Goal: Obtain resource: Obtain resource

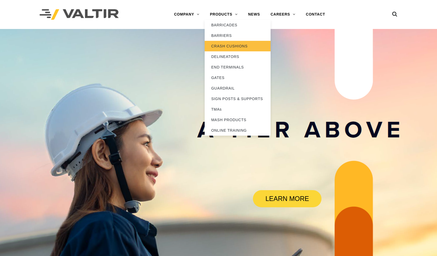
click at [222, 49] on link "CRASH CUSHIONS" at bounding box center [238, 46] width 66 height 11
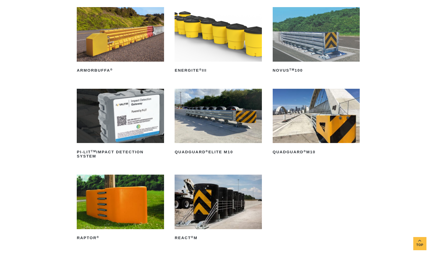
scroll to position [106, 0]
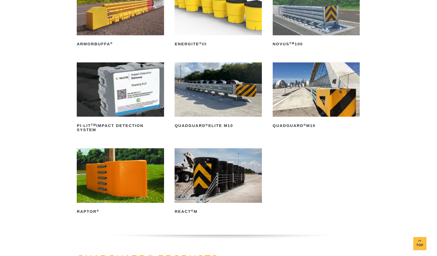
click at [301, 96] on img at bounding box center [316, 90] width 87 height 55
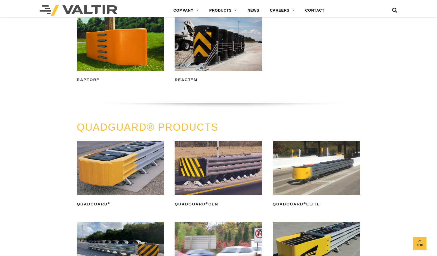
scroll to position [343, 0]
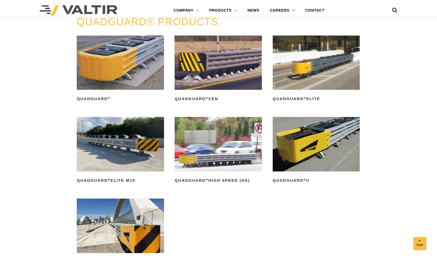
click at [118, 62] on img at bounding box center [120, 63] width 87 height 55
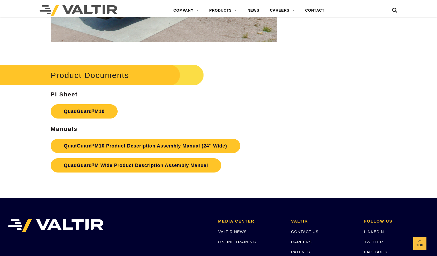
scroll to position [1741, 0]
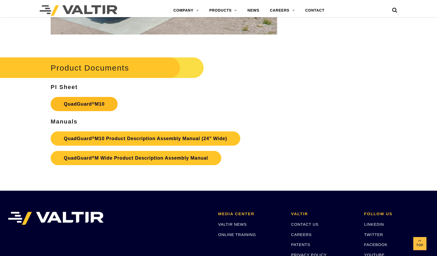
click at [81, 102] on link "QuadGuard ® M10" at bounding box center [84, 104] width 67 height 14
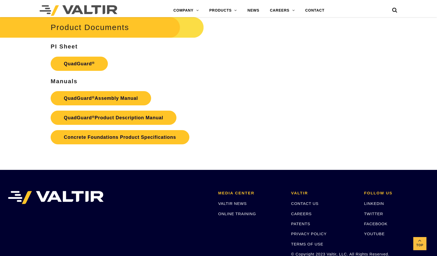
scroll to position [1029, 0]
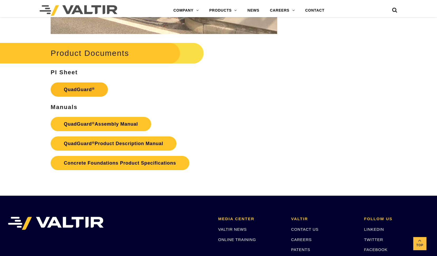
click at [85, 87] on link "QuadGuard ®" at bounding box center [79, 90] width 57 height 14
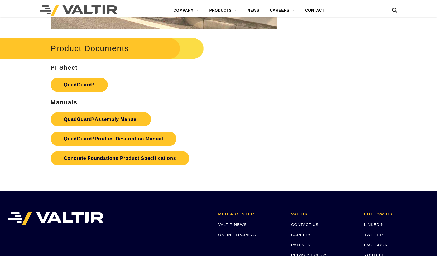
scroll to position [1029, 0]
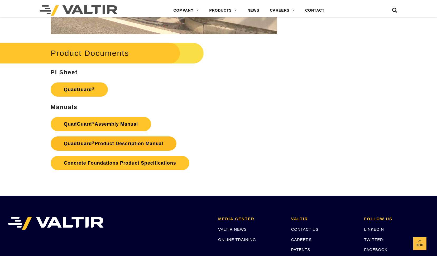
click at [106, 142] on link "QuadGuard ® Product Description Manual" at bounding box center [114, 144] width 126 height 14
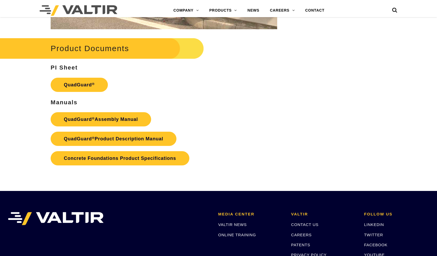
scroll to position [1029, 0]
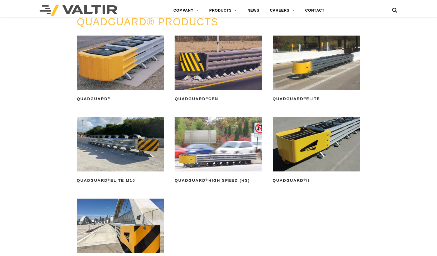
click at [125, 67] on img at bounding box center [120, 63] width 87 height 55
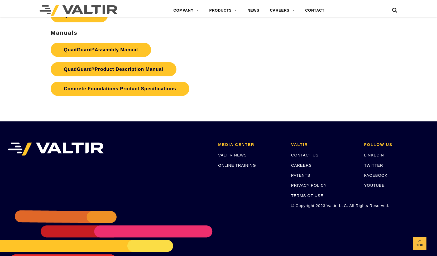
scroll to position [1021, 0]
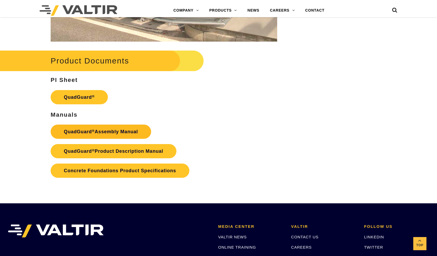
click at [85, 133] on link "QuadGuard ® Assembly Manual" at bounding box center [101, 132] width 101 height 14
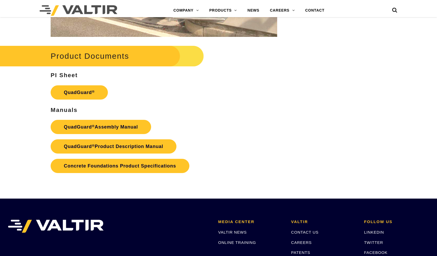
scroll to position [1021, 0]
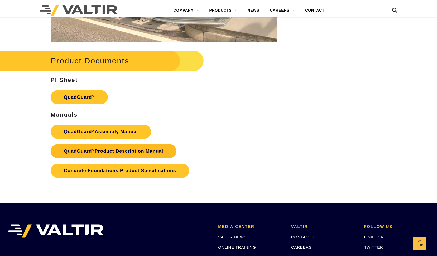
click at [126, 151] on link "QuadGuard ® Product Description Manual" at bounding box center [114, 151] width 126 height 14
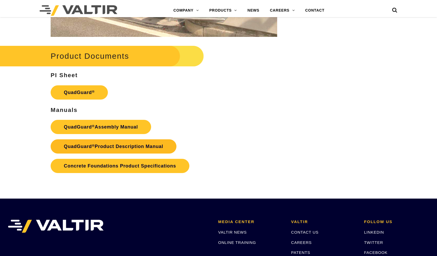
scroll to position [1021, 0]
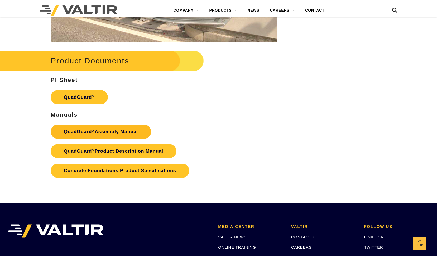
click at [98, 132] on link "QuadGuard ® Assembly Manual" at bounding box center [101, 132] width 101 height 14
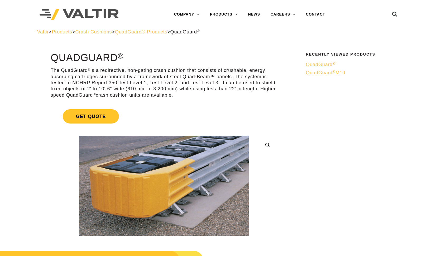
click at [185, 70] on p "The QuadGuard ® is a redirective, non-gating crash cushion that consists of cru…" at bounding box center [164, 83] width 227 height 31
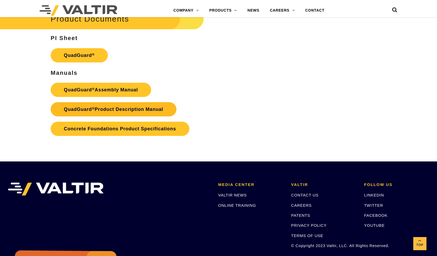
scroll to position [1029, 0]
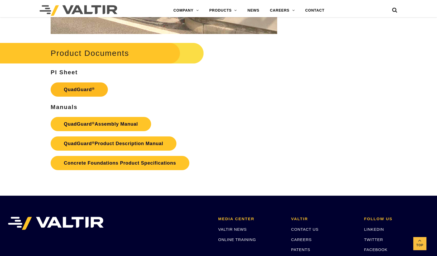
click at [83, 91] on link "QuadGuard ®" at bounding box center [79, 90] width 57 height 14
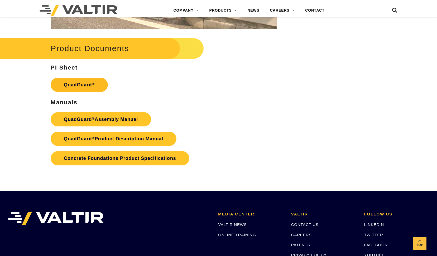
scroll to position [1029, 0]
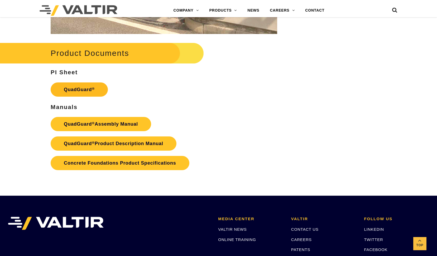
click at [70, 88] on link "QuadGuard ®" at bounding box center [79, 90] width 57 height 14
click at [82, 123] on link "QuadGuard ® Assembly Manual" at bounding box center [101, 124] width 101 height 14
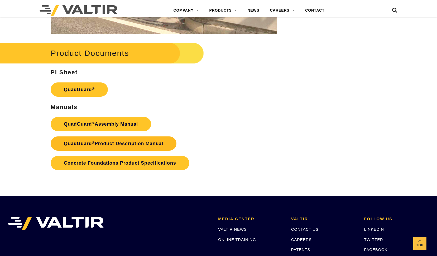
click at [110, 142] on link "QuadGuard ® Product Description Manual" at bounding box center [114, 144] width 126 height 14
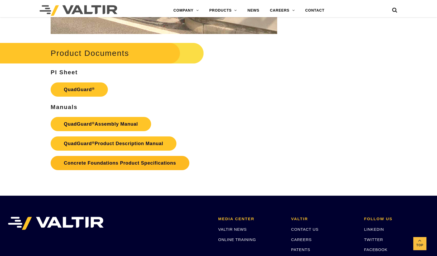
click at [102, 161] on link "Concrete Foundations Product Specifications" at bounding box center [120, 163] width 138 height 14
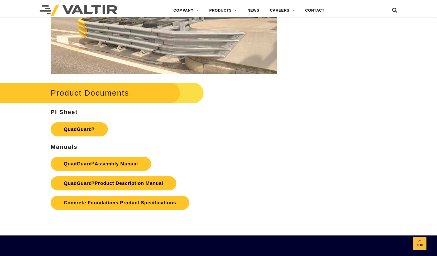
scroll to position [976, 0]
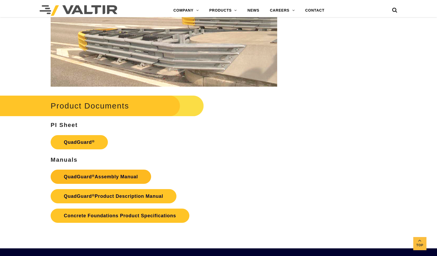
click at [91, 176] on link "QuadGuard ® Assembly Manual" at bounding box center [101, 177] width 101 height 14
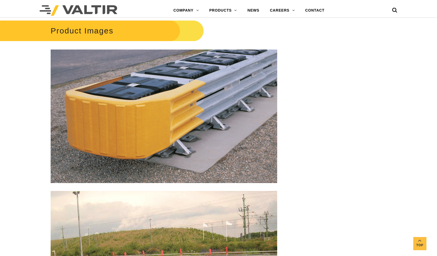
scroll to position [712, 0]
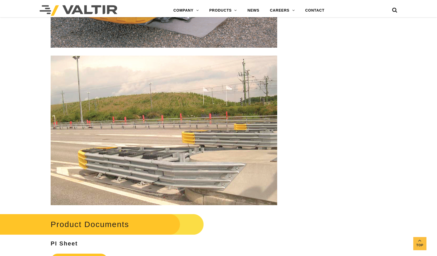
scroll to position [916, 0]
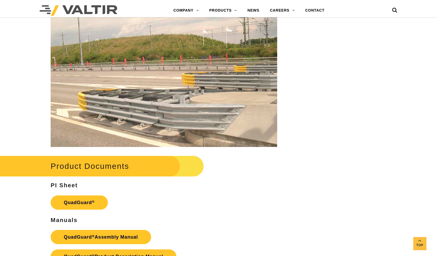
drag, startPoint x: 388, startPoint y: 97, endPoint x: 370, endPoint y: 94, distance: 17.9
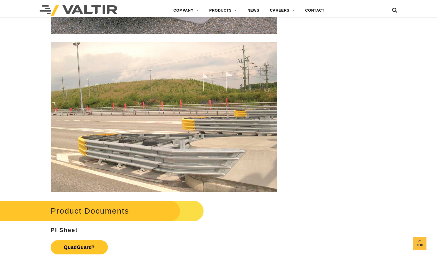
scroll to position [870, 0]
click at [131, 95] on img at bounding box center [164, 117] width 227 height 150
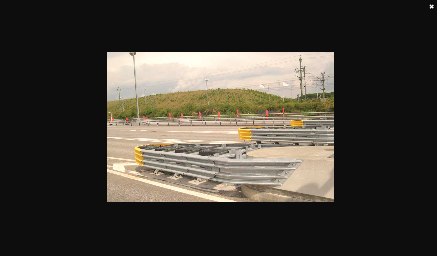
click at [138, 19] on div at bounding box center [220, 128] width 441 height 256
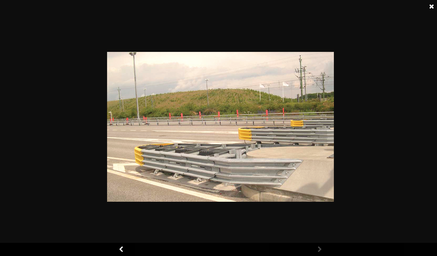
click at [431, 8] on link at bounding box center [431, 6] width 13 height 13
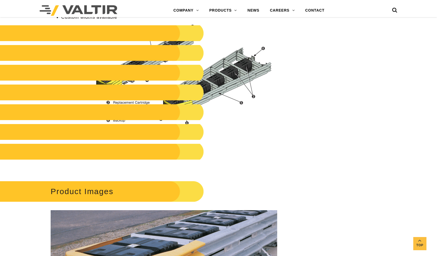
scroll to position [0, 0]
